Goal: Task Accomplishment & Management: Use online tool/utility

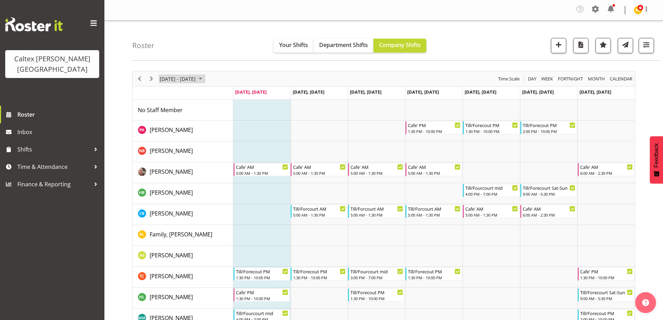
click at [205, 78] on span "September 01 - 07, 2025" at bounding box center [200, 79] width 8 height 9
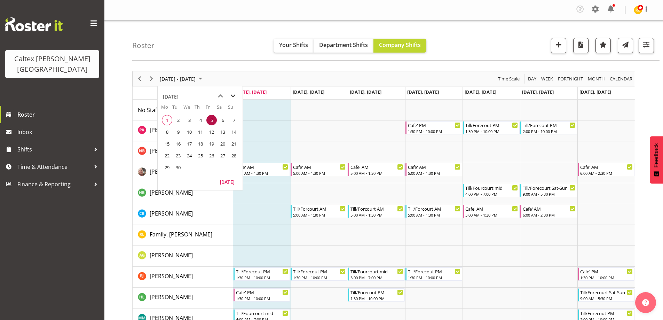
click at [232, 92] on span "next month" at bounding box center [233, 96] width 12 height 13
click at [237, 119] on span "5" at bounding box center [234, 120] width 10 height 10
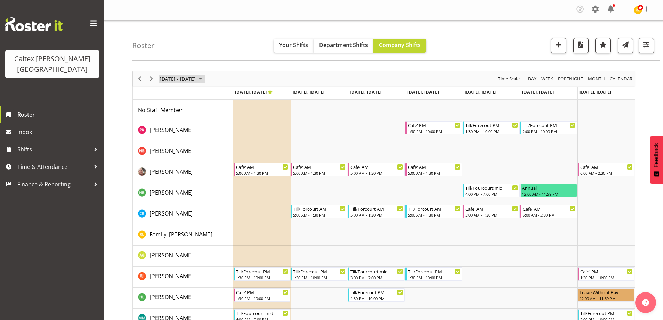
click at [205, 75] on span "Sep 29 - Oct 05, 2025" at bounding box center [200, 79] width 8 height 9
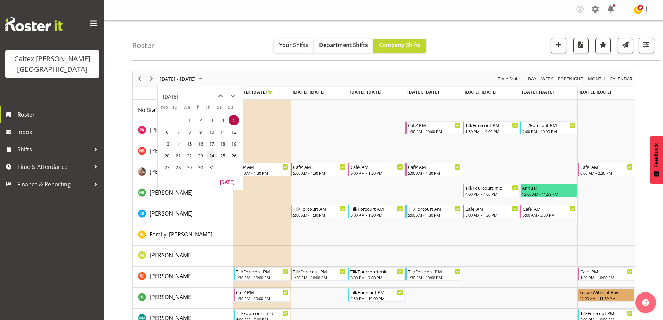
click at [212, 154] on span "24" at bounding box center [211, 155] width 10 height 10
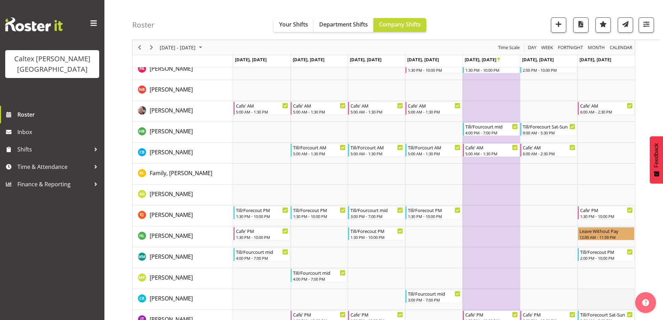
scroll to position [70, 0]
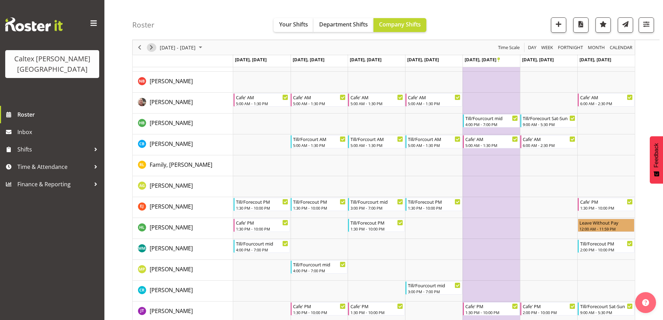
click at [153, 46] on span "Next" at bounding box center [151, 47] width 8 height 9
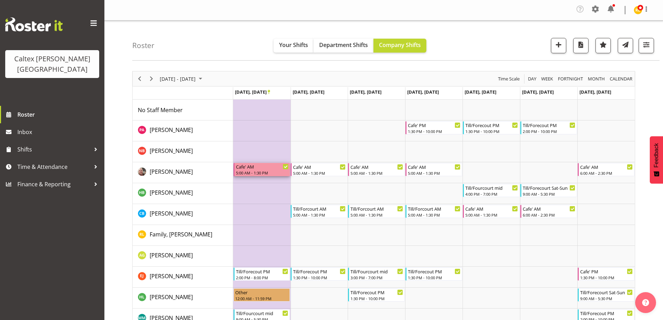
click at [252, 169] on div "Cafe' AM" at bounding box center [262, 166] width 53 height 7
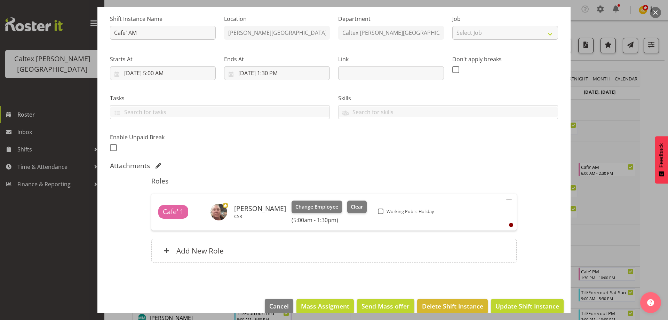
scroll to position [70, 0]
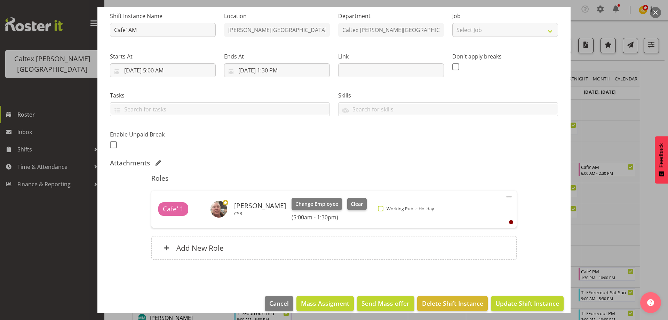
click at [382, 210] on span at bounding box center [381, 209] width 6 height 6
click at [382, 210] on input "Working Public Holiday" at bounding box center [380, 208] width 5 height 5
checkbox input "true"
drag, startPoint x: 513, startPoint y: 301, endPoint x: 533, endPoint y: 247, distance: 57.9
click at [513, 301] on span "Update Shift Instance" at bounding box center [528, 303] width 64 height 9
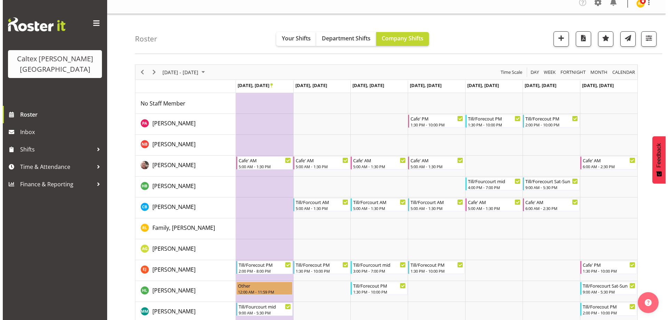
scroll to position [0, 0]
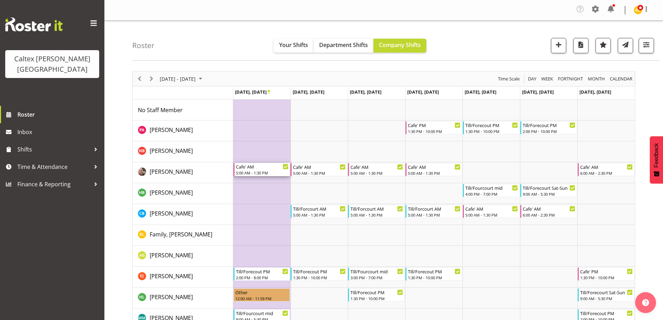
click at [252, 170] on div "Cafe' AM" at bounding box center [262, 166] width 53 height 7
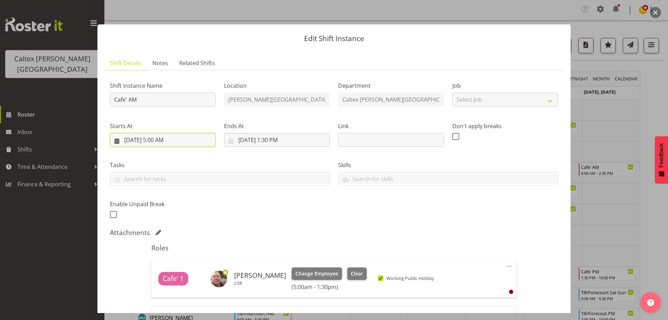
click at [166, 138] on input "10/27/2025, 5:00 AM" at bounding box center [163, 140] width 106 height 14
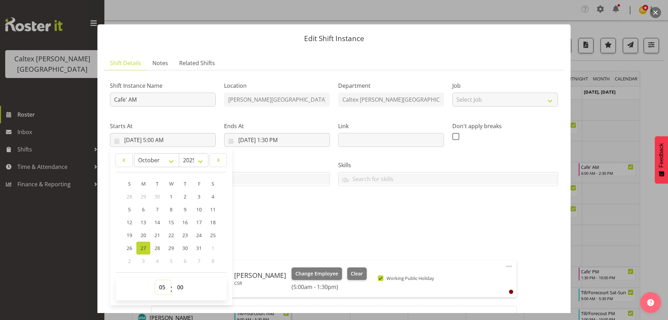
click at [160, 287] on select "00 01 02 03 04 05 06 07 08 09 10 11 12 13 14 15 16 17 18 19 20 21 22 23" at bounding box center [163, 287] width 16 height 14
select select "8"
click at [155, 280] on select "00 01 02 03 04 05 06 07 08 09 10 11 12 13 14 15 16 17 18 19 20 21 22 23" at bounding box center [163, 287] width 16 height 14
type input "10/27/2025, 8:00 AM"
click at [301, 210] on div "Shift Instance Name Cafe' AM Location Stokes Valley Department Caltex Stokes Va…" at bounding box center [334, 148] width 457 height 153
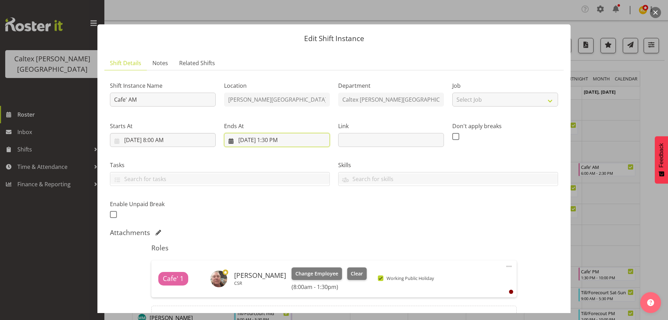
click at [271, 138] on input "10/27/2025, 1:30 PM" at bounding box center [277, 140] width 106 height 14
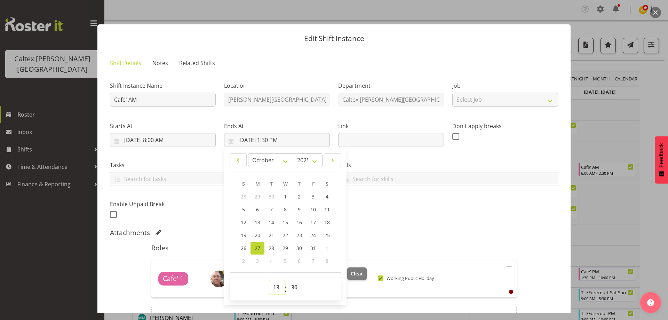
click at [276, 292] on select "00 01 02 03 04 05 06 07 08 09 10 11 12 13 14 15 16 17 18 19 20 21 22 23" at bounding box center [277, 287] width 16 height 14
select select "14"
click at [269, 280] on select "00 01 02 03 04 05 06 07 08 09 10 11 12 13 14 15 16 17 18 19 20 21 22 23" at bounding box center [277, 287] width 16 height 14
type input "10/27/2025, 2:30 PM"
drag, startPoint x: 292, startPoint y: 288, endPoint x: 295, endPoint y: 282, distance: 5.8
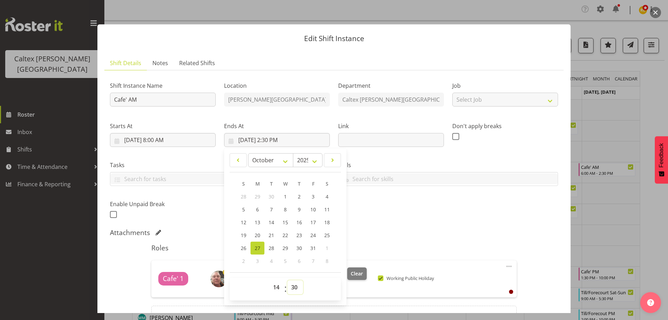
click at [294, 286] on select "00 01 02 03 04 05 06 07 08 09 10 11 12 13 14 15 16 17 18 19 20 21 22 23 24 25 2…" at bounding box center [296, 287] width 16 height 14
select select "0"
click at [288, 280] on select "00 01 02 03 04 05 06 07 08 09 10 11 12 13 14 15 16 17 18 19 20 21 22 23 24 25 2…" at bounding box center [296, 287] width 16 height 14
type input "10/27/2025, 2:00 PM"
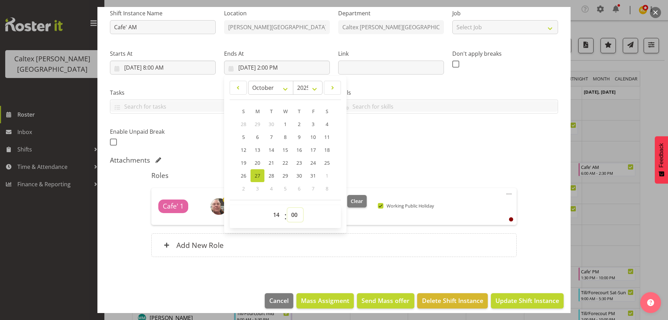
scroll to position [78, 0]
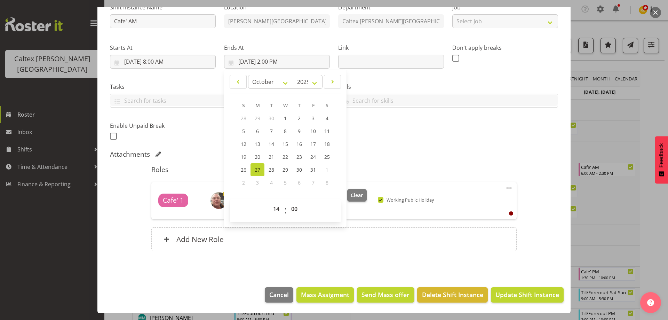
click at [373, 165] on h5 "Roles" at bounding box center [333, 169] width 365 height 8
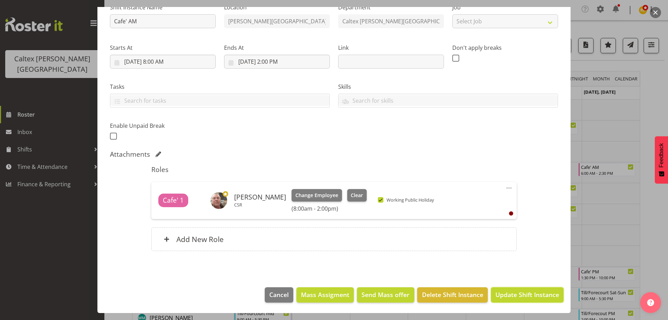
drag, startPoint x: 515, startPoint y: 296, endPoint x: 511, endPoint y: 264, distance: 32.6
click at [515, 297] on span "Update Shift Instance" at bounding box center [528, 294] width 64 height 9
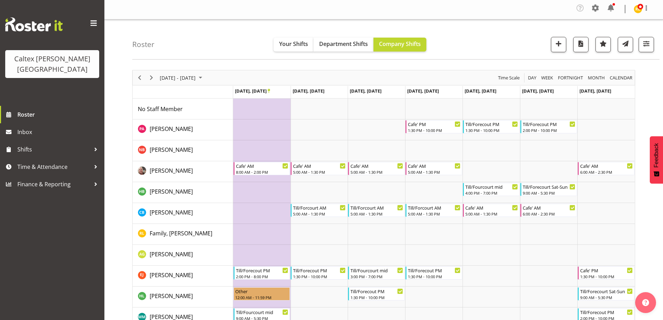
scroll to position [0, 0]
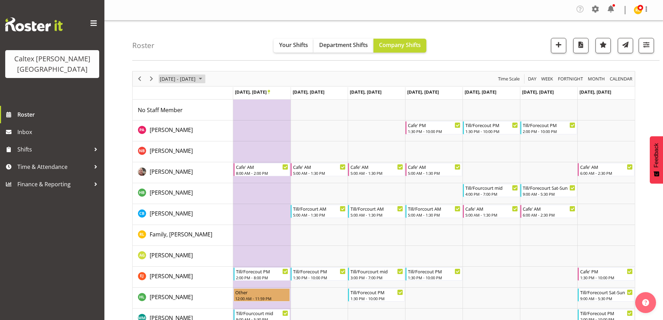
click at [205, 78] on span "Oct 27 - Nov 02, 2025" at bounding box center [200, 79] width 8 height 9
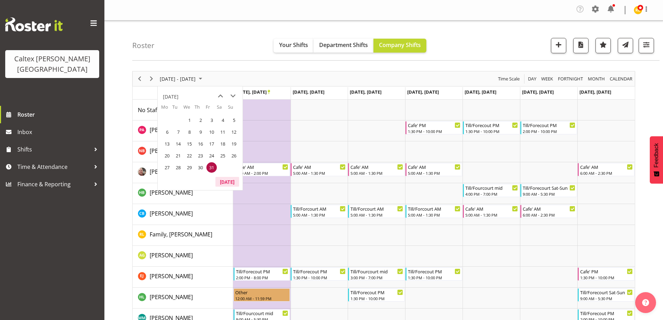
click at [232, 180] on button "[DATE]" at bounding box center [228, 182] width 24 height 10
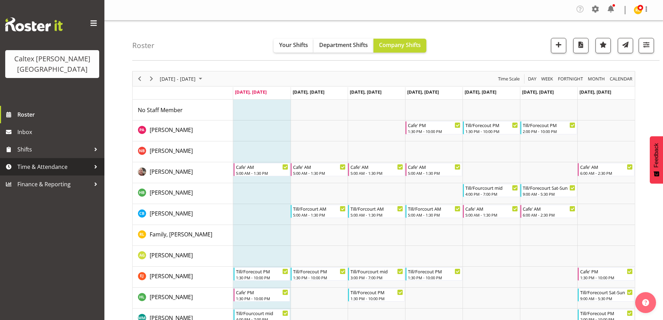
click at [88, 162] on span "Time & Attendance" at bounding box center [53, 167] width 73 height 10
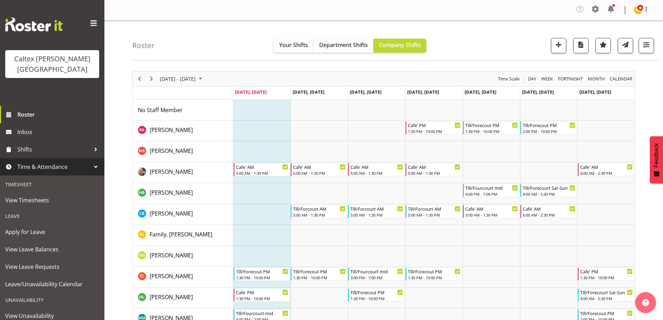
click at [91, 162] on div at bounding box center [96, 167] width 10 height 10
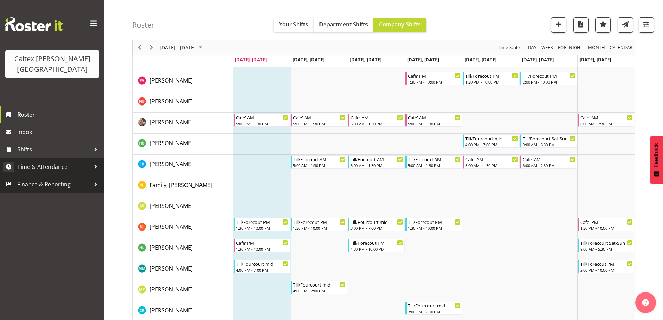
scroll to position [99, 0]
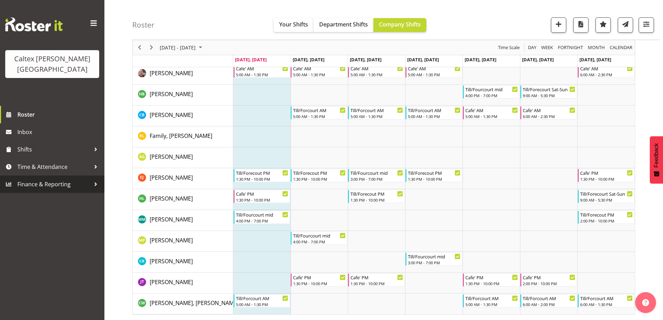
click at [75, 179] on span "Finance & Reporting" at bounding box center [53, 184] width 73 height 10
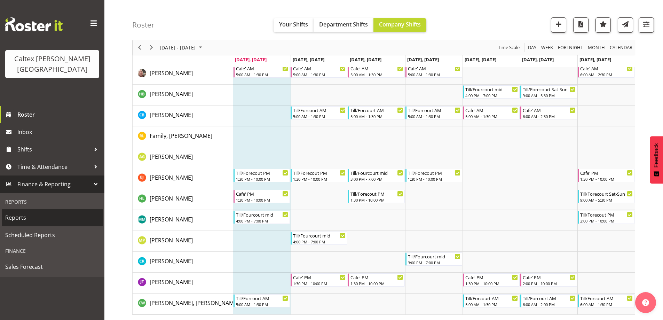
click at [17, 212] on span "Reports" at bounding box center [52, 217] width 94 height 10
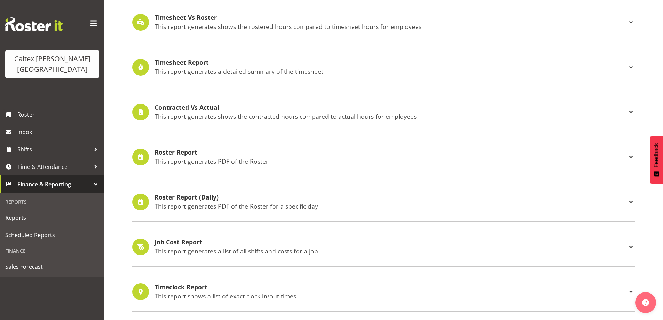
scroll to position [174, 0]
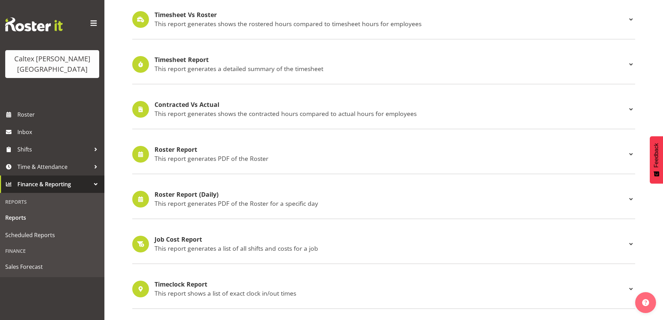
click at [165, 149] on h4 "Roster Report" at bounding box center [391, 149] width 472 height 7
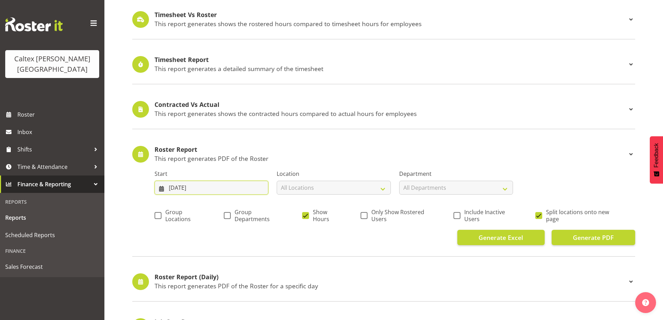
click at [216, 189] on input "25/08/2025" at bounding box center [212, 188] width 114 height 14
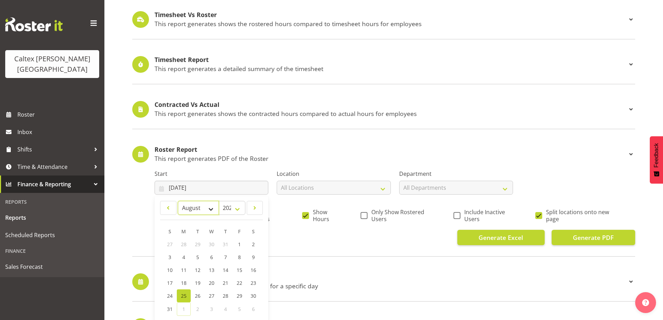
click at [214, 206] on select "January February March April May June July August September October November De…" at bounding box center [198, 208] width 41 height 14
select select "8"
click at [178, 201] on select "January February March April May June July August September October November De…" at bounding box center [198, 208] width 41 height 14
click at [183, 244] on span "1" at bounding box center [183, 244] width 3 height 7
type input "01/09/2025"
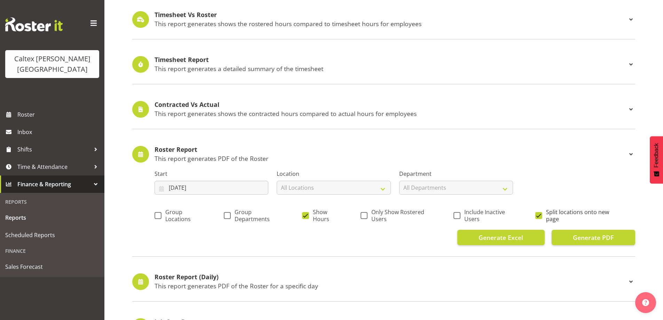
click at [540, 215] on span at bounding box center [538, 215] width 7 height 7
click at [540, 215] on input "Split locations onto new page" at bounding box center [537, 215] width 5 height 5
checkbox input "false"
click at [369, 213] on span "Only Show Rostered Users" at bounding box center [401, 216] width 67 height 14
click at [365, 213] on input "Only Show Rostered Users" at bounding box center [363, 215] width 5 height 5
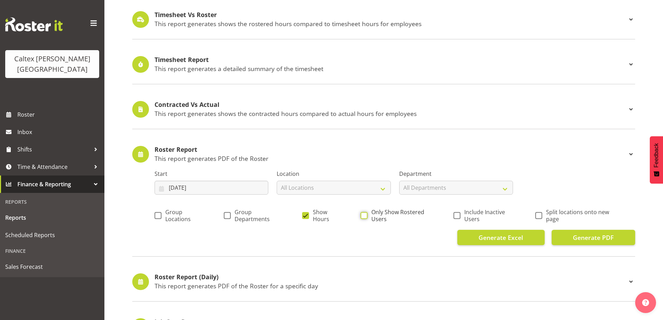
checkbox input "true"
click at [303, 213] on span at bounding box center [305, 215] width 7 height 7
click at [303, 213] on input "Show Hours" at bounding box center [304, 215] width 5 height 5
checkbox input "false"
click at [601, 238] on span "Generate PDF" at bounding box center [593, 237] width 41 height 9
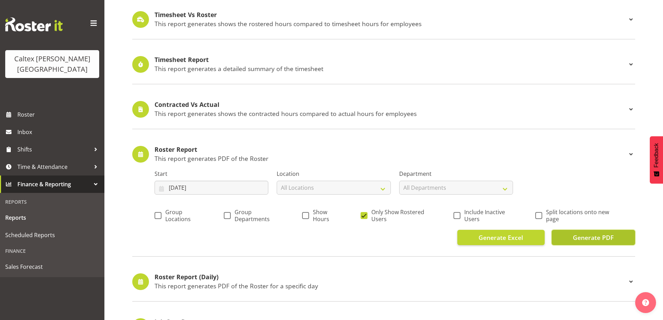
click at [574, 237] on span "Generate PDF" at bounding box center [593, 237] width 41 height 9
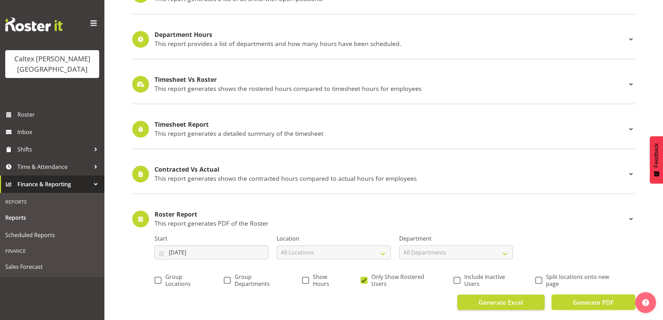
scroll to position [0, 0]
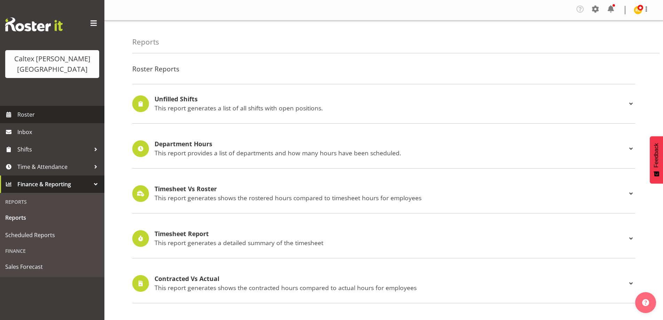
drag, startPoint x: 32, startPoint y: 103, endPoint x: 39, endPoint y: 105, distance: 7.4
click at [32, 109] on span "Roster" at bounding box center [59, 114] width 84 height 10
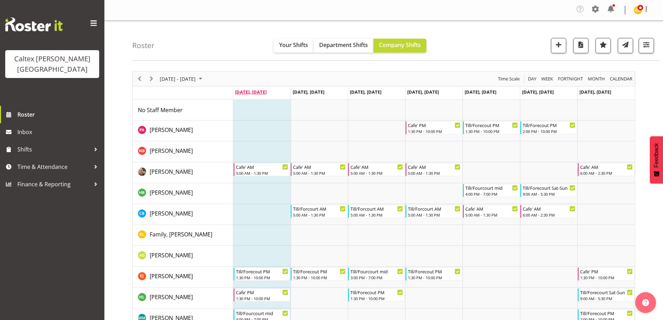
click at [255, 90] on span "[DATE], [DATE]" at bounding box center [251, 92] width 32 height 6
click at [256, 92] on span "[DATE], [DATE]" at bounding box center [251, 92] width 32 height 6
click at [275, 95] on td "[DATE], [DATE]" at bounding box center [261, 93] width 57 height 13
click at [251, 110] on td "Timeline Week of September 1, 2025" at bounding box center [261, 110] width 57 height 21
click at [152, 77] on span "Next" at bounding box center [151, 79] width 8 height 9
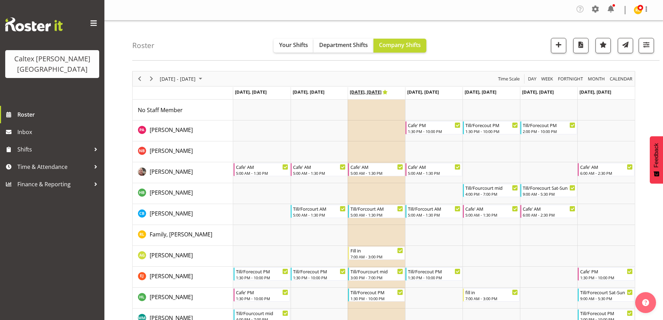
click at [388, 91] on span "Sep 10, Wednesday" at bounding box center [369, 92] width 38 height 6
click at [388, 92] on icon "Timeline Week of September 8, 2025" at bounding box center [385, 92] width 5 height 5
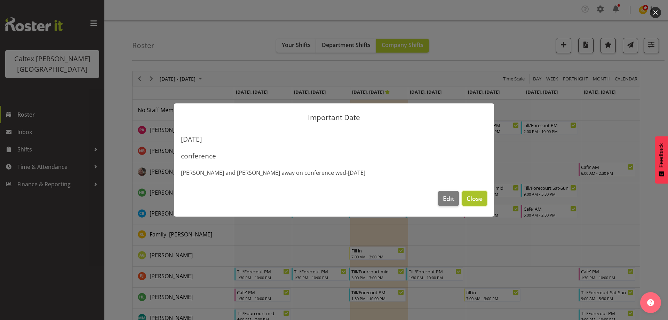
click at [481, 197] on span "Close" at bounding box center [475, 198] width 16 height 9
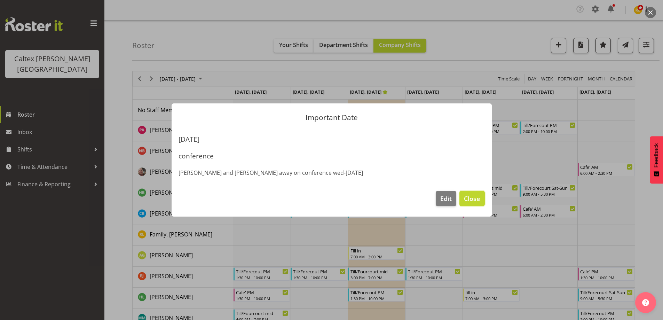
click at [481, 197] on button "Close" at bounding box center [472, 198] width 25 height 15
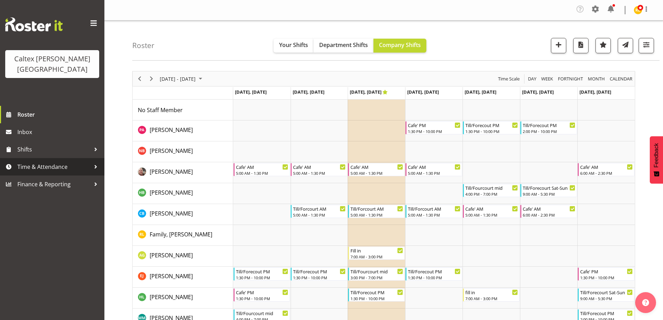
click at [90, 162] on span "Time & Attendance" at bounding box center [53, 167] width 73 height 10
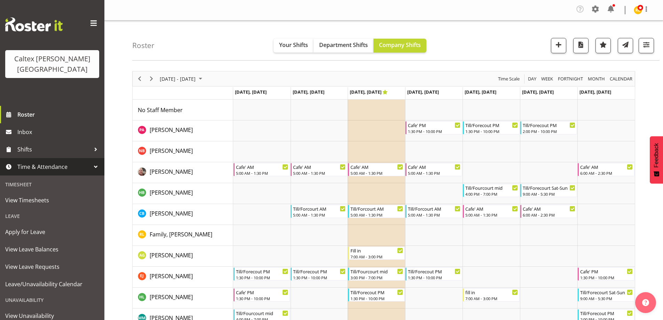
scroll to position [31, 0]
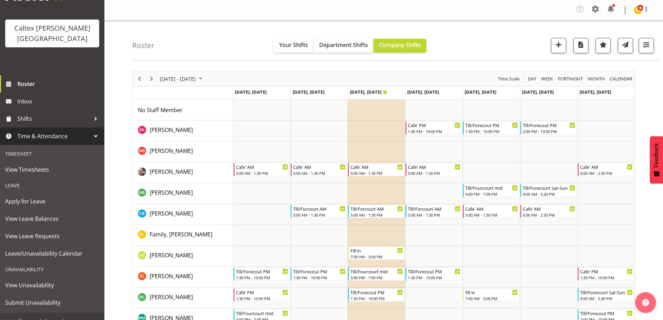
click at [93, 131] on div at bounding box center [96, 136] width 10 height 10
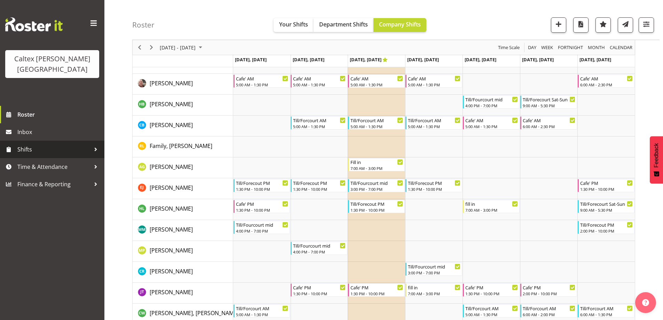
scroll to position [99, 0]
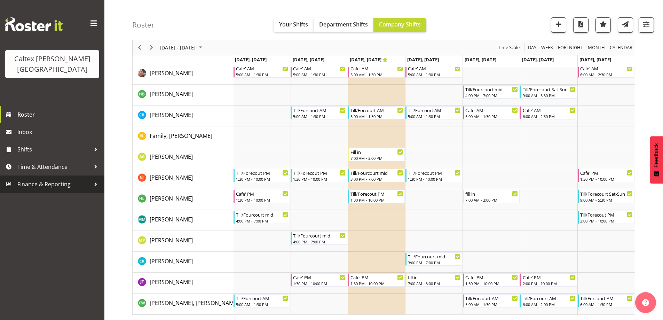
click at [94, 179] on div at bounding box center [96, 184] width 10 height 10
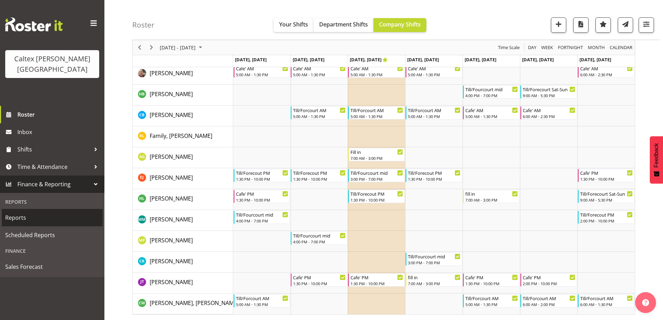
click at [16, 212] on span "Reports" at bounding box center [52, 217] width 94 height 10
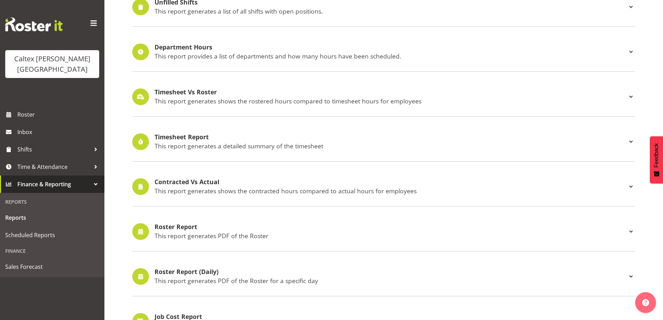
scroll to position [104, 0]
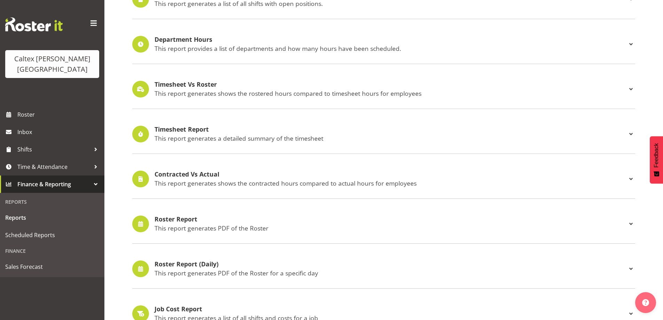
click at [175, 220] on h4 "Roster Report" at bounding box center [391, 219] width 472 height 7
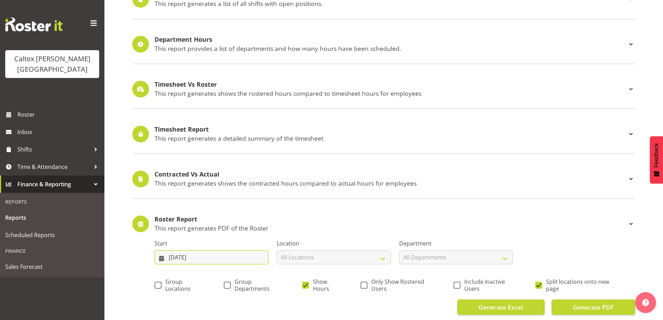
click at [242, 259] on input "25/08/2025" at bounding box center [212, 257] width 114 height 14
click at [212, 276] on select "January February March April May June July August September October November De…" at bounding box center [198, 278] width 41 height 14
select select "8"
click at [178, 271] on select "January February March April May June July August September October November De…" at bounding box center [198, 278] width 41 height 14
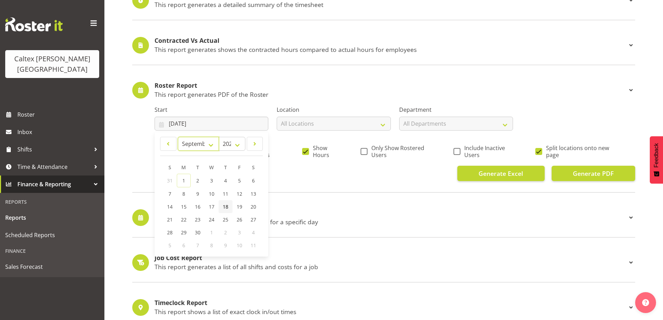
scroll to position [244, 0]
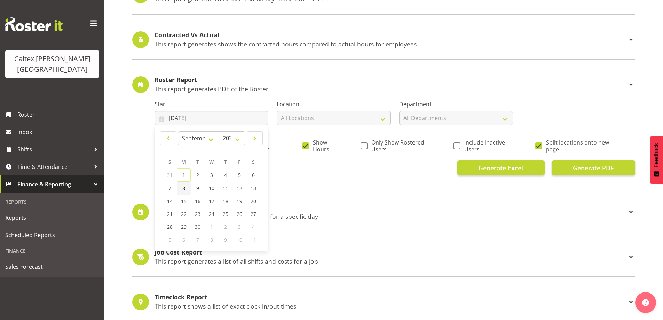
click at [183, 191] on link "8" at bounding box center [184, 188] width 14 height 13
type input "08/09/2025"
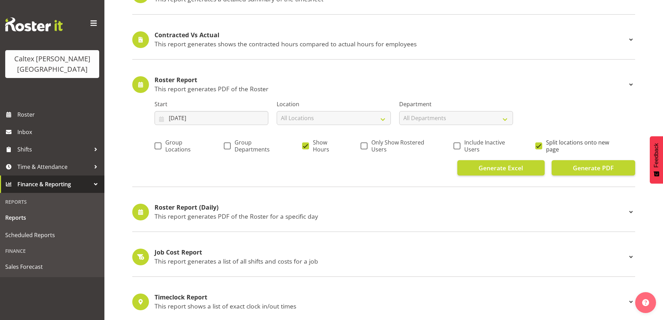
click at [542, 146] on span "Split locations onto new page" at bounding box center [578, 146] width 73 height 14
click at [540, 146] on input "Split locations onto new page" at bounding box center [537, 145] width 5 height 5
checkbox input "false"
drag, startPoint x: 306, startPoint y: 146, endPoint x: 311, endPoint y: 146, distance: 4.5
click at [307, 146] on span at bounding box center [305, 145] width 7 height 7
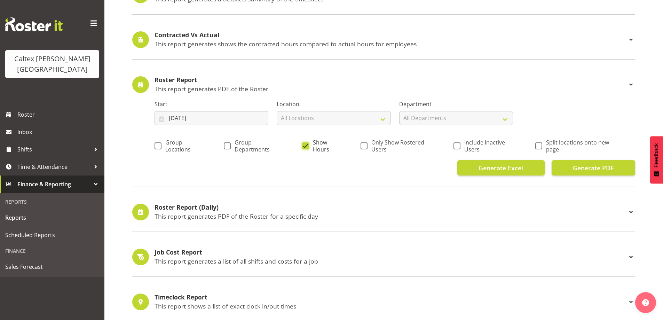
click at [307, 146] on input "Show Hours" at bounding box center [304, 145] width 5 height 5
checkbox input "false"
click at [367, 147] on label "Only Show Rostered Users" at bounding box center [397, 146] width 73 height 14
click at [365, 147] on input "Only Show Rostered Users" at bounding box center [363, 145] width 5 height 5
checkbox input "true"
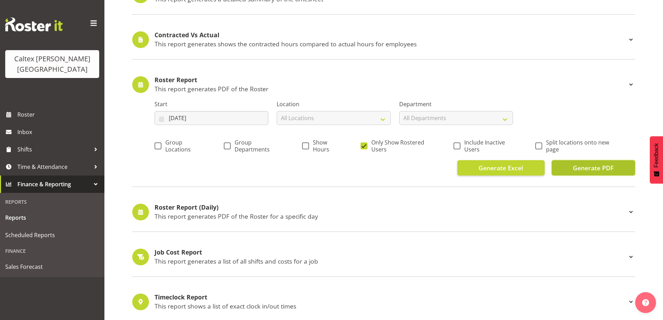
click at [585, 169] on span "Generate PDF" at bounding box center [593, 167] width 41 height 9
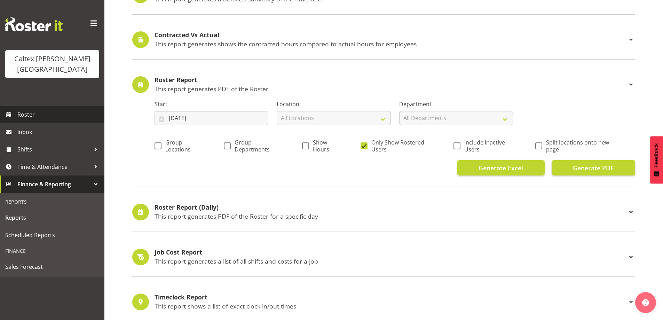
click at [25, 109] on span "Roster" at bounding box center [59, 114] width 84 height 10
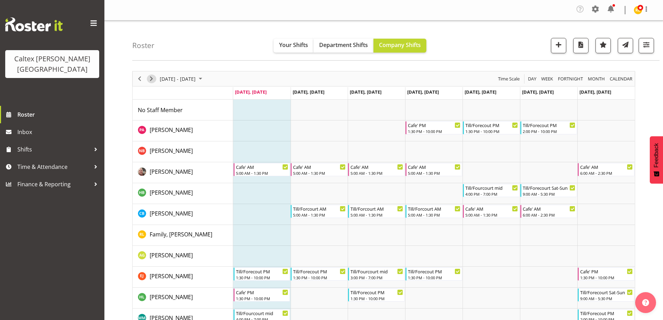
click at [153, 78] on span "Next" at bounding box center [151, 79] width 8 height 9
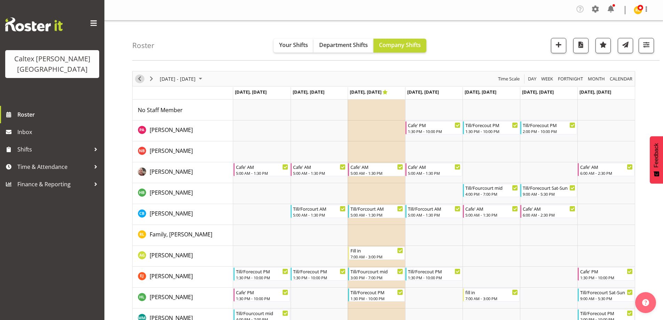
click at [137, 76] on span "Previous" at bounding box center [139, 79] width 8 height 9
